Goal: Task Accomplishment & Management: Manage account settings

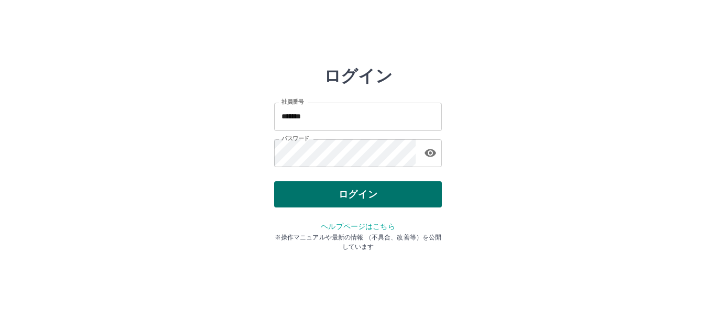
click at [367, 199] on button "ログイン" at bounding box center [358, 194] width 168 height 26
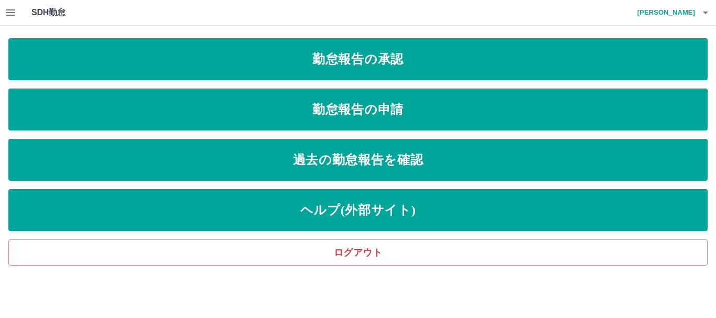
click at [6, 10] on icon "button" at bounding box center [10, 12] width 9 height 6
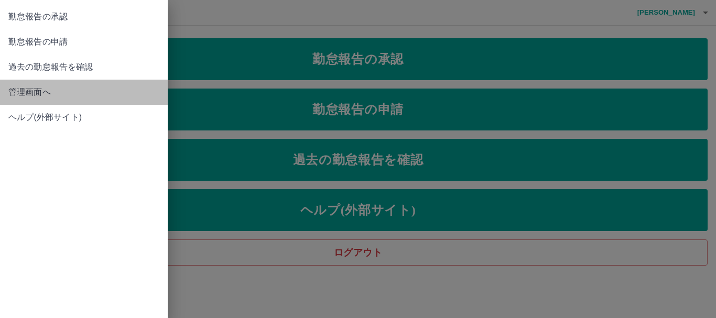
click at [40, 95] on span "管理画面へ" at bounding box center [83, 92] width 151 height 13
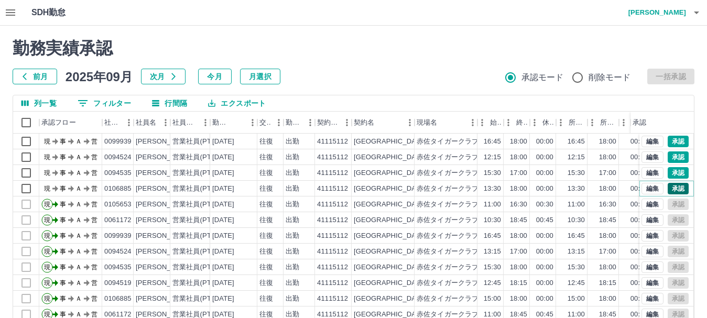
click at [670, 186] on button "承認" at bounding box center [677, 189] width 21 height 12
click at [671, 173] on button "承認" at bounding box center [677, 173] width 21 height 12
click at [675, 157] on button "承認" at bounding box center [677, 157] width 21 height 12
click at [669, 142] on button "承認" at bounding box center [677, 142] width 21 height 12
